Goal: Task Accomplishment & Management: Manage account settings

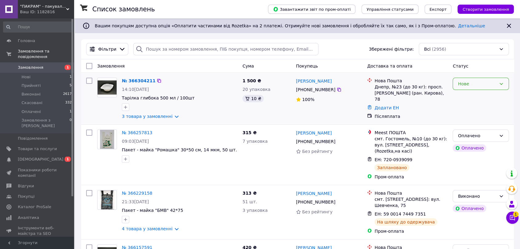
click at [381, 84] on div "Нове" at bounding box center [477, 84] width 38 height 7
click at [381, 97] on li "Прийнято" at bounding box center [481, 97] width 56 height 11
click at [381, 84] on div "Нове" at bounding box center [477, 84] width 38 height 7
click at [381, 96] on li "Прийнято" at bounding box center [481, 97] width 56 height 11
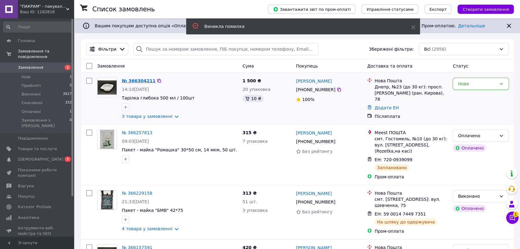
click at [135, 83] on link "№ 366304211" at bounding box center [139, 80] width 34 height 5
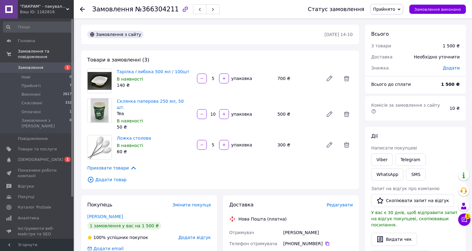
click at [381, 217] on button "Чат з покупцем 1" at bounding box center [465, 219] width 12 height 12
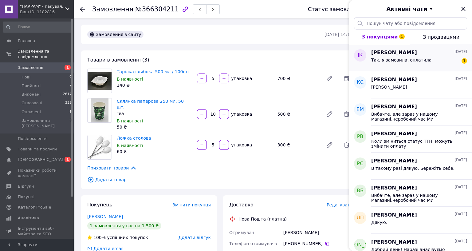
click at [381, 61] on div "Так, я замовила, оплатила 1" at bounding box center [420, 61] width 96 height 10
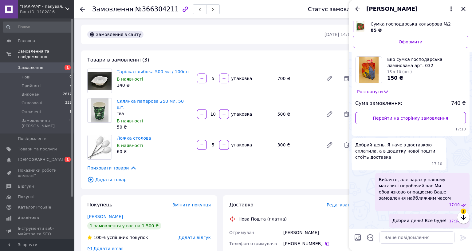
scroll to position [363, 0]
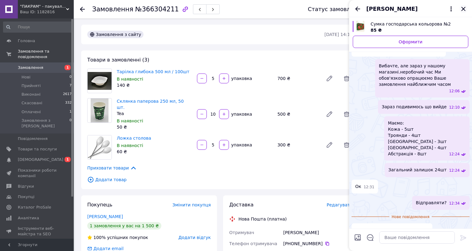
click at [381, 9] on icon "Закрити" at bounding box center [463, 8] width 7 height 7
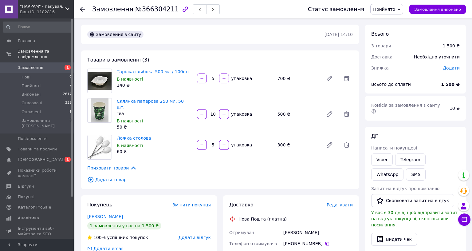
click at [83, 10] on icon at bounding box center [82, 9] width 5 height 5
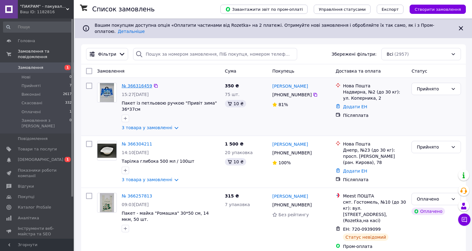
click at [135, 83] on link "№ 366316459" at bounding box center [137, 85] width 30 height 5
